Goal: Information Seeking & Learning: Learn about a topic

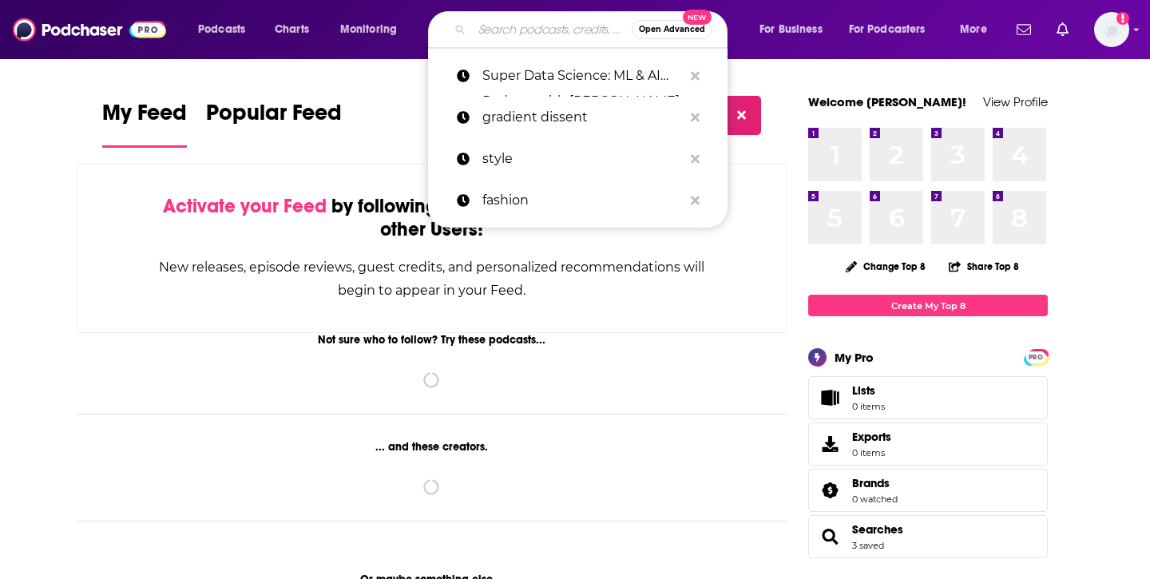
click at [479, 31] on input "Search podcasts, credits, & more..." at bounding box center [552, 30] width 160 height 26
paste input "[PERSON_NAME]"
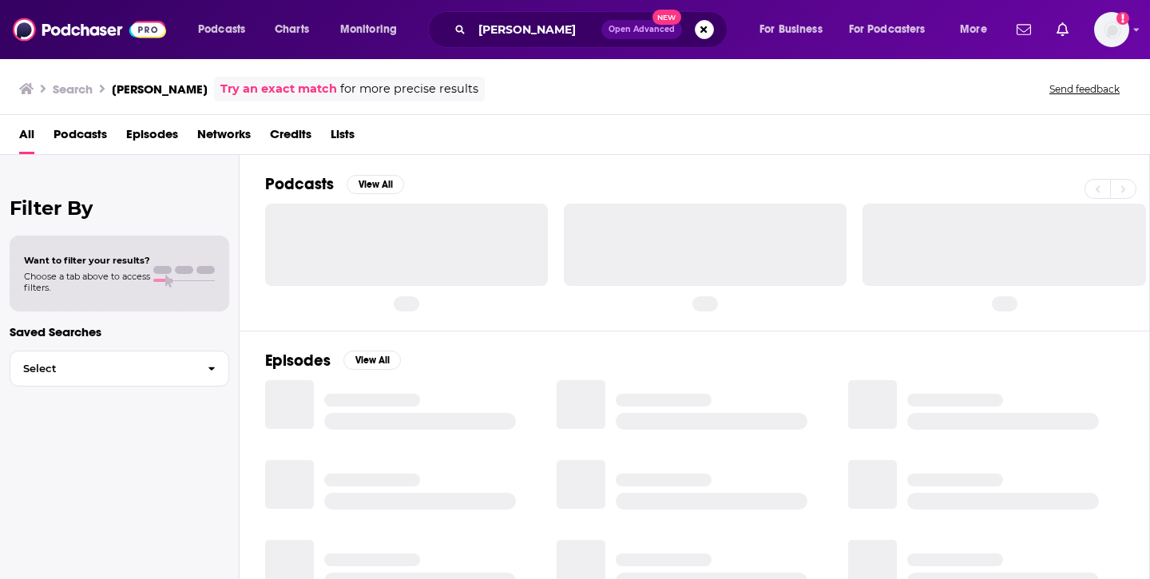
click at [534, 50] on div "Podcasts Charts Monitoring [PERSON_NAME] Open Advanced New For Business For Pod…" at bounding box center [575, 29] width 1150 height 59
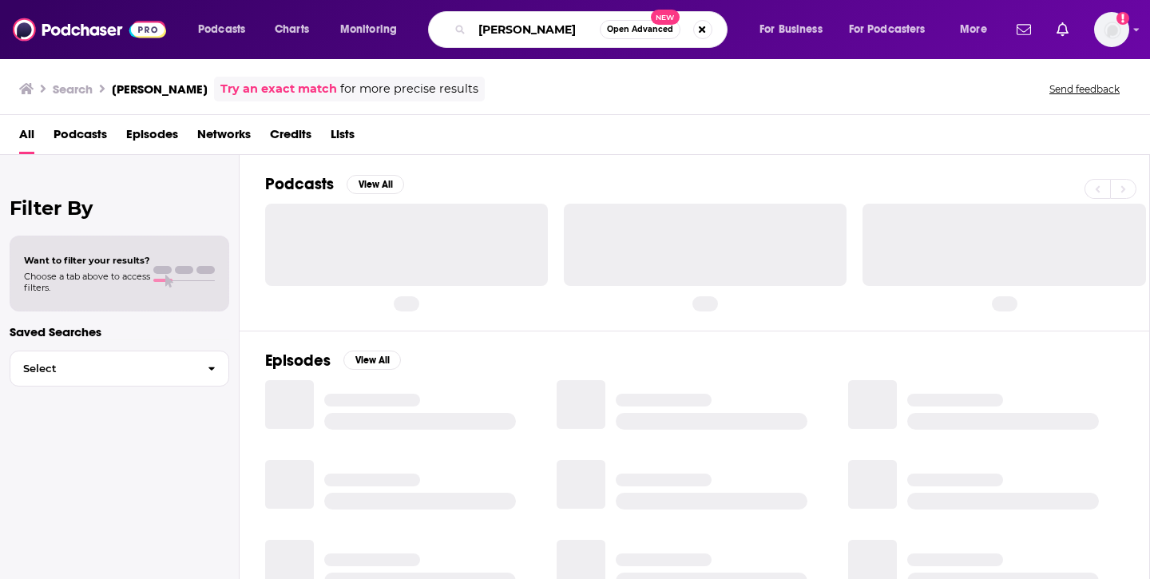
click at [549, 22] on input "[PERSON_NAME]" at bounding box center [536, 30] width 128 height 26
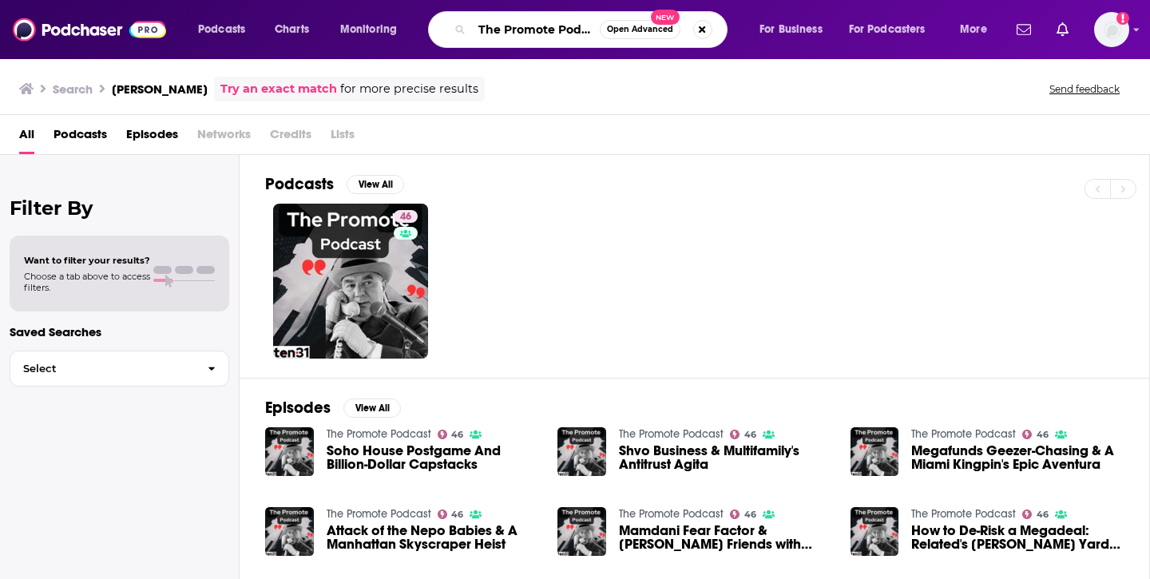
scroll to position [0, 8]
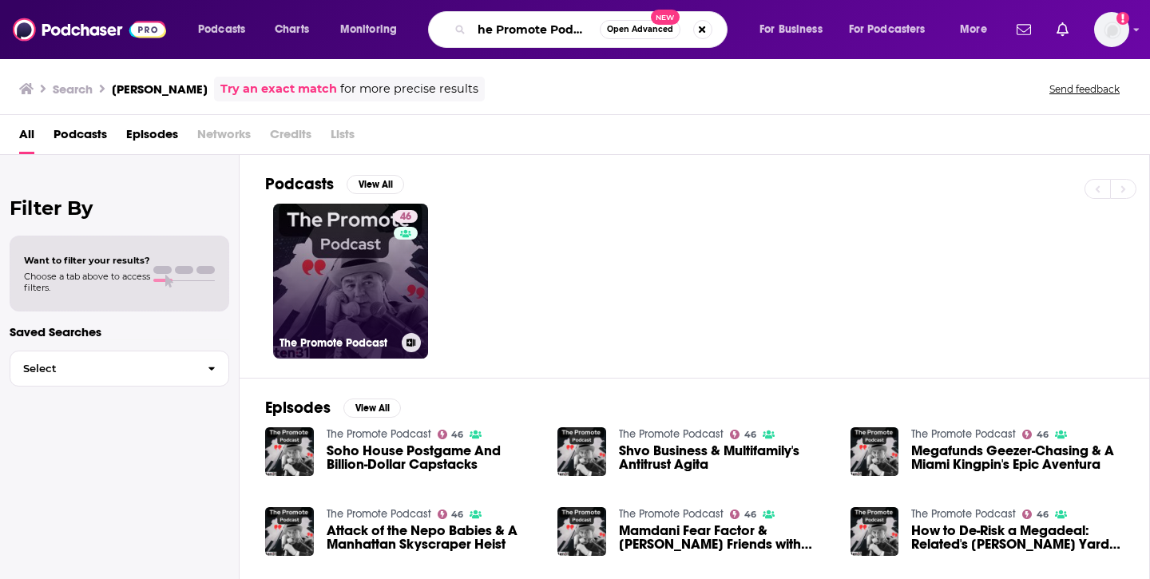
type input "The Promote Podcas"
click at [319, 261] on link "46 The Promote Podcast" at bounding box center [350, 281] width 155 height 155
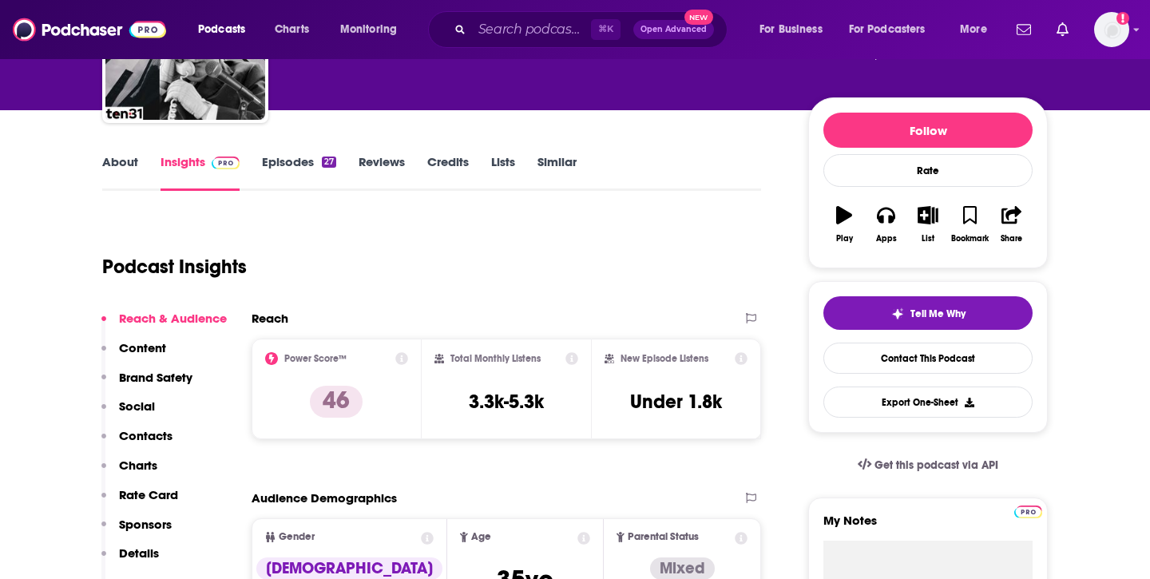
scroll to position [152, 0]
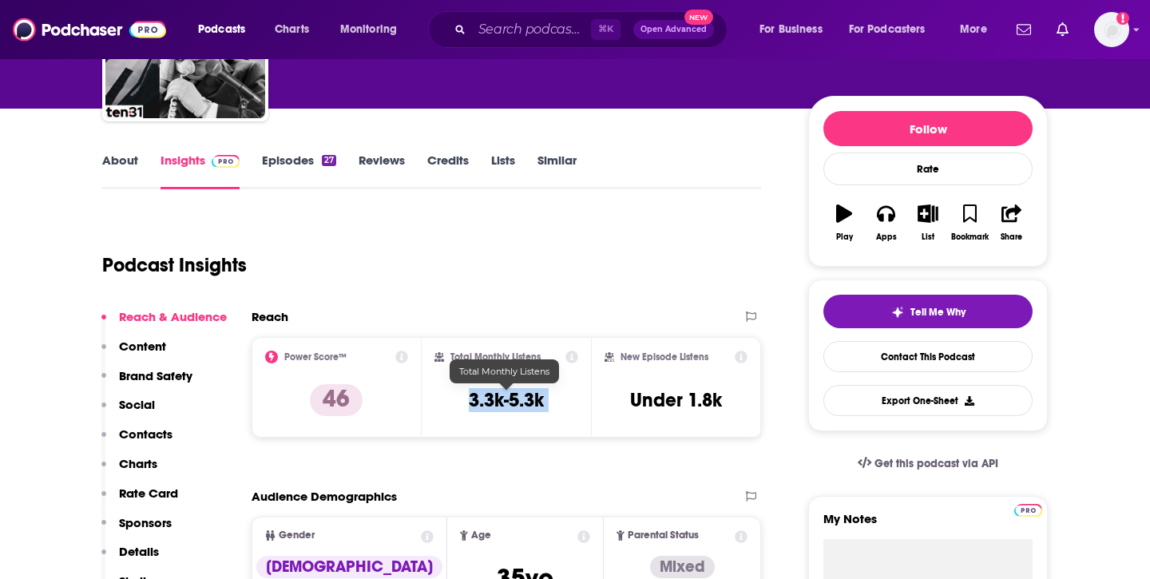
drag, startPoint x: 447, startPoint y: 398, endPoint x: 591, endPoint y: 398, distance: 143.8
click at [591, 398] on div "Power Score™ 46 Total Monthly Listens 3.3k-5.3k New Episode Listens Under 1.8k" at bounding box center [507, 387] width 510 height 101
copy div "3.3k-5.3k"
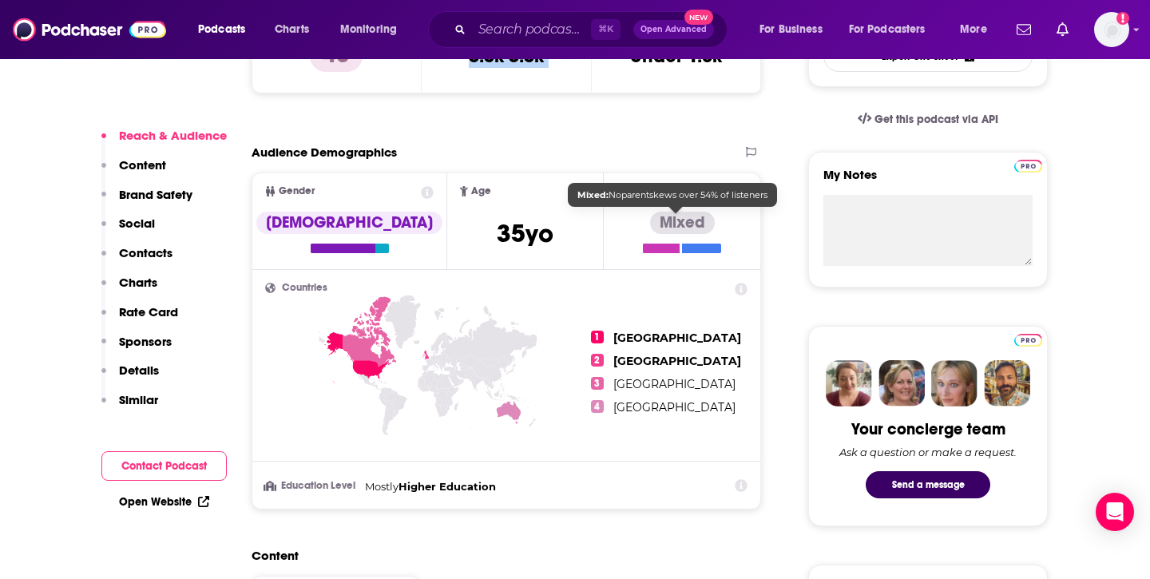
scroll to position [495, 0]
